Goal: Task Accomplishment & Management: Complete application form

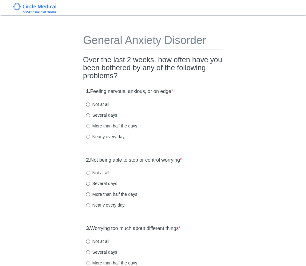
click at [90, 104] on label "Not at all" at bounding box center [97, 104] width 23 height 6
click at [90, 104] on input "Not at all" at bounding box center [88, 104] width 4 height 4
radio input "true"
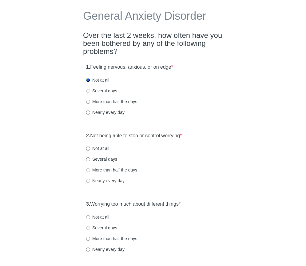
scroll to position [24, 0]
click at [87, 169] on input "More than half the days" at bounding box center [88, 170] width 4 height 4
radio input "true"
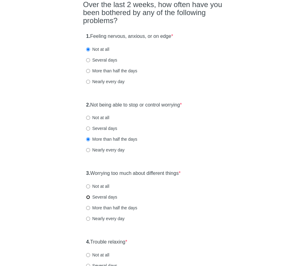
click at [87, 196] on input "Several days" at bounding box center [88, 197] width 4 height 4
radio input "true"
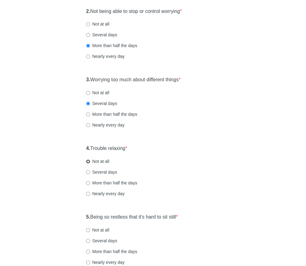
click at [87, 162] on input "Not at all" at bounding box center [88, 161] width 4 height 4
radio input "true"
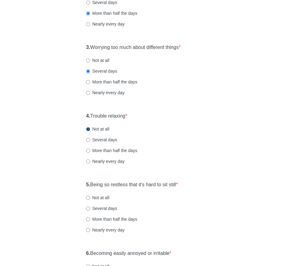
scroll to position [184, 0]
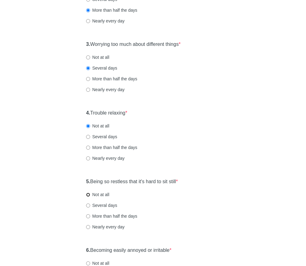
click at [86, 194] on input "Not at all" at bounding box center [88, 195] width 4 height 4
radio input "true"
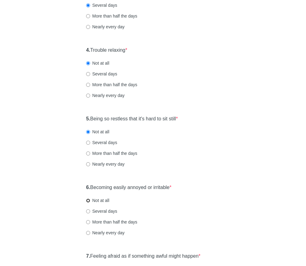
click at [88, 200] on input "Not at all" at bounding box center [88, 200] width 4 height 4
radio input "true"
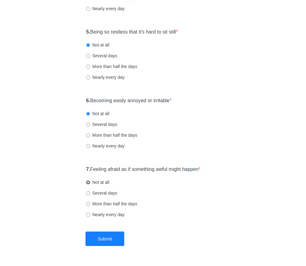
click at [89, 182] on input "Not at all" at bounding box center [88, 182] width 4 height 4
radio input "true"
click at [104, 238] on button "Submit" at bounding box center [104, 238] width 39 height 14
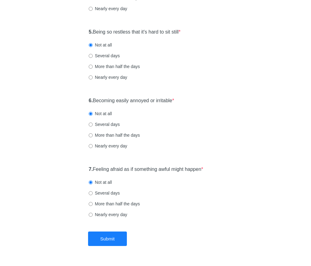
scroll to position [0, 0]
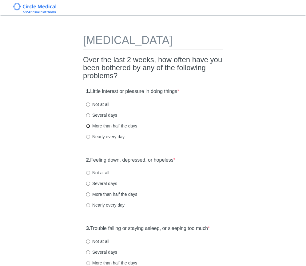
click at [90, 128] on input "More than half the days" at bounding box center [88, 126] width 4 height 4
radio input "true"
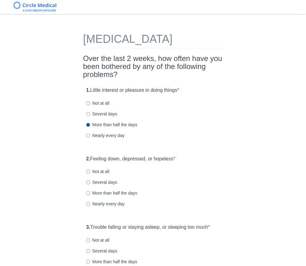
scroll to position [5, 0]
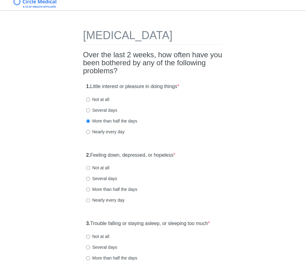
click at [90, 171] on label "Not at all" at bounding box center [97, 168] width 23 height 6
click at [90, 170] on input "Not at all" at bounding box center [88, 168] width 4 height 4
radio input "true"
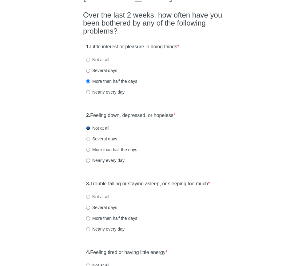
scroll to position [122, 0]
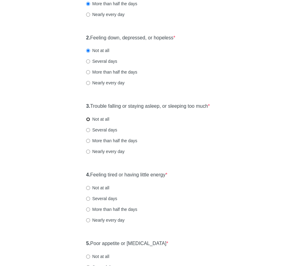
click at [87, 121] on input "Not at all" at bounding box center [88, 119] width 4 height 4
radio input "true"
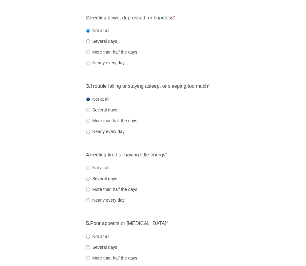
scroll to position [157, 0]
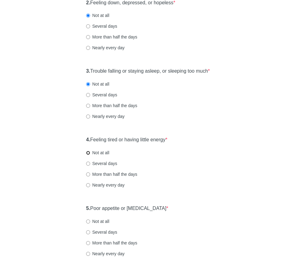
click at [87, 155] on input "Not at all" at bounding box center [88, 153] width 4 height 4
radio input "true"
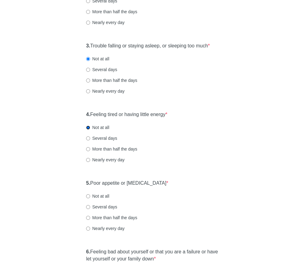
scroll to position [185, 0]
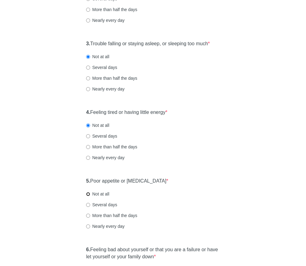
click at [87, 196] on input "Not at all" at bounding box center [88, 194] width 4 height 4
radio input "true"
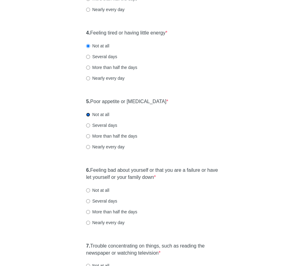
scroll to position [267, 0]
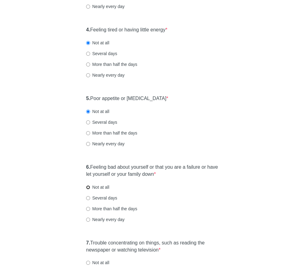
click at [88, 189] on input "Not at all" at bounding box center [88, 187] width 4 height 4
radio input "true"
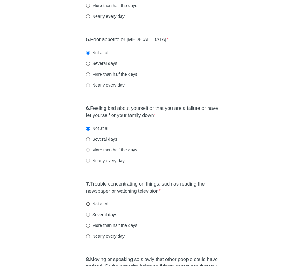
click at [89, 206] on input "Not at all" at bounding box center [88, 204] width 4 height 4
radio input "true"
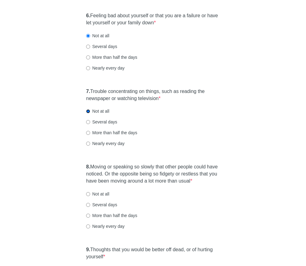
scroll to position [419, 0]
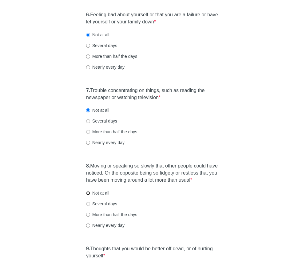
click at [87, 195] on input "Not at all" at bounding box center [88, 193] width 4 height 4
radio input "true"
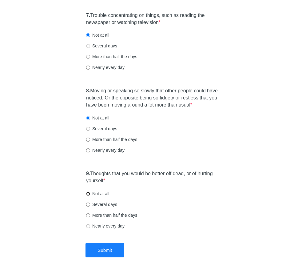
drag, startPoint x: 88, startPoint y: 206, endPoint x: 94, endPoint y: 211, distance: 8.7
click at [88, 196] on input "Not at all" at bounding box center [88, 194] width 4 height 4
radio input "true"
click at [103, 257] on button "Submit" at bounding box center [104, 250] width 39 height 14
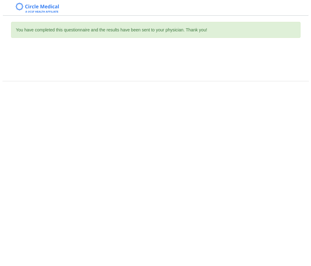
scroll to position [0, 0]
